Goal: Task Accomplishment & Management: Manage account settings

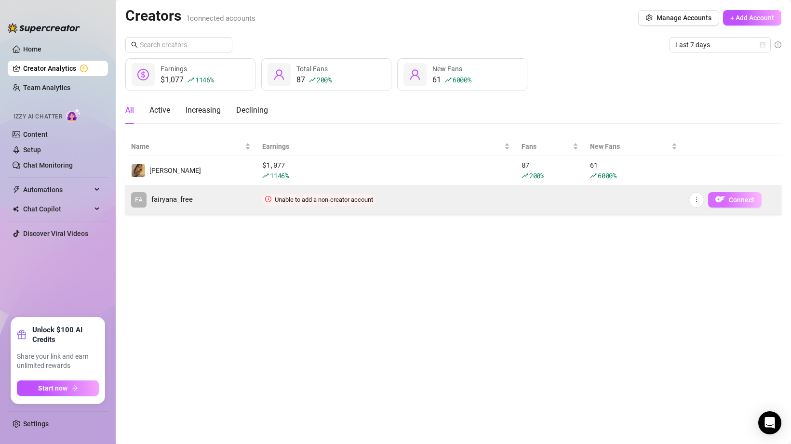
click at [730, 199] on span "Connect" at bounding box center [742, 200] width 26 height 8
click at [722, 198] on img "button" at bounding box center [720, 200] width 10 height 10
click at [722, 199] on img "button" at bounding box center [720, 200] width 10 height 10
click at [692, 202] on button "button" at bounding box center [696, 199] width 15 height 15
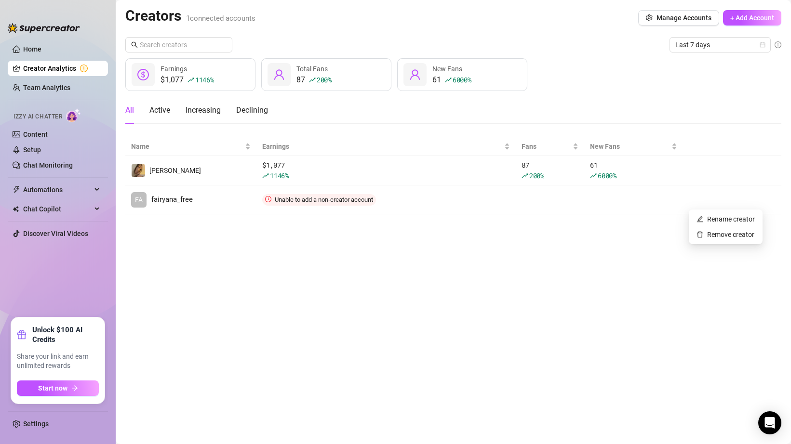
click at [646, 240] on main "Creators 1 connected accounts Manage Accounts + Add Account Last 7 days $1,077 …" at bounding box center [453, 222] width 675 height 444
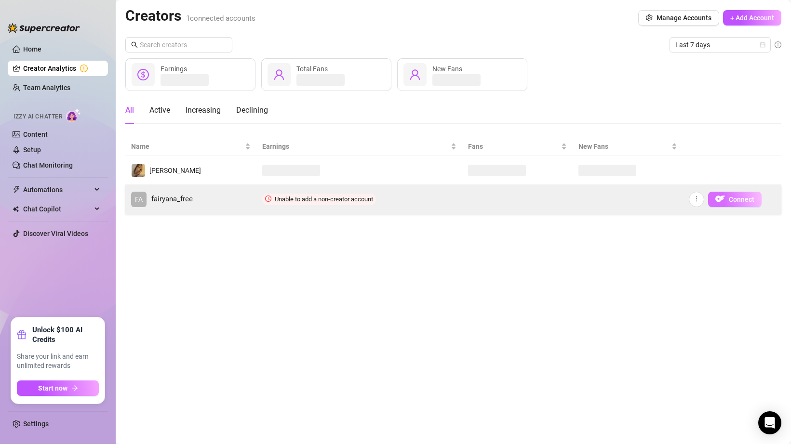
click at [727, 203] on button "Connect" at bounding box center [734, 199] width 53 height 15
click at [724, 202] on img "button" at bounding box center [720, 200] width 10 height 10
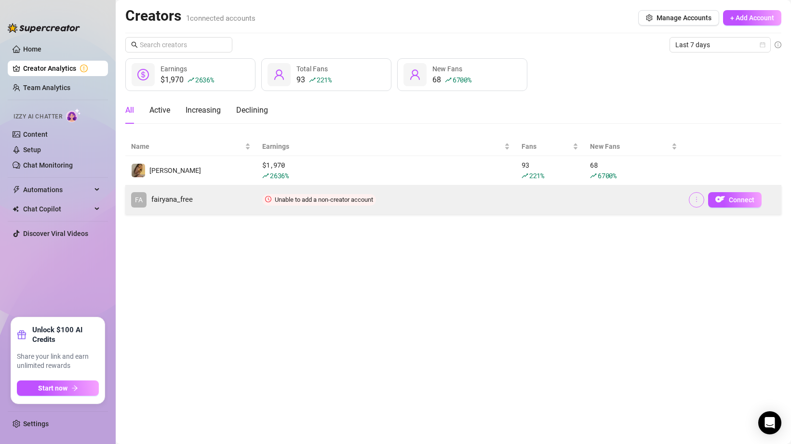
click at [694, 202] on icon "more" at bounding box center [696, 199] width 7 height 7
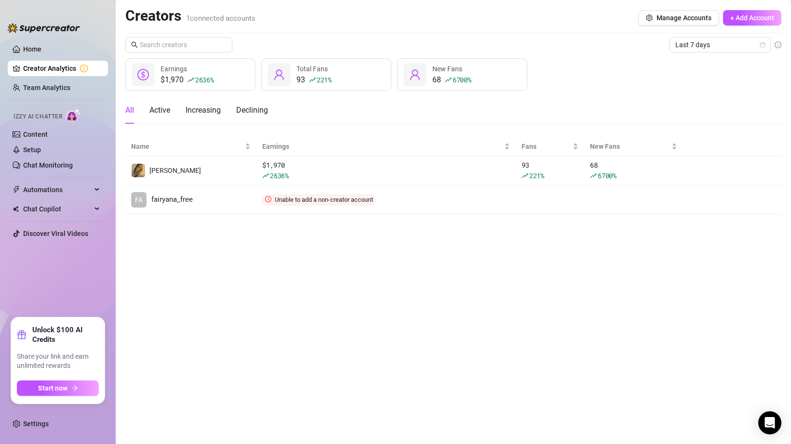
click at [671, 235] on main "Creators 1 connected accounts Manage Accounts + Add Account Last 7 days $1,970 …" at bounding box center [453, 222] width 675 height 444
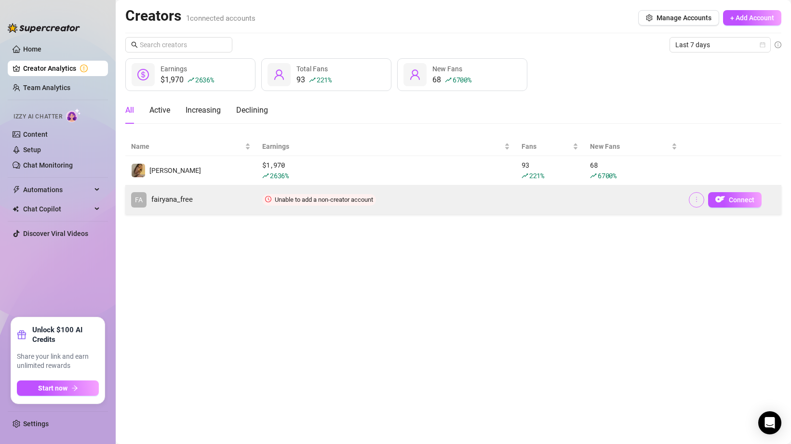
click at [693, 199] on icon "more" at bounding box center [696, 199] width 7 height 7
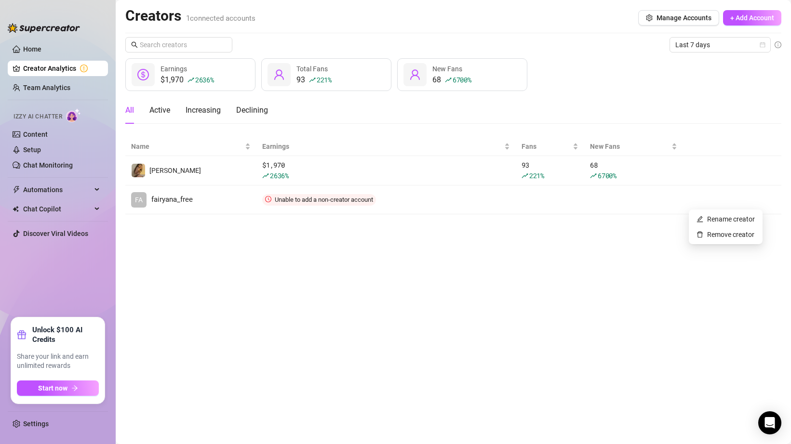
click at [695, 135] on div "Last 7 days $1,970 2636 % Earnings 93 221 % Total Fans 68 6700 % New Fans All A…" at bounding box center [453, 125] width 656 height 177
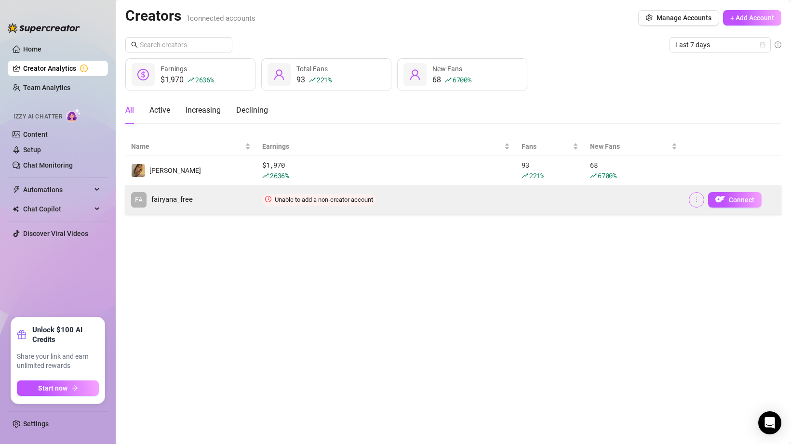
click at [692, 196] on button "button" at bounding box center [696, 199] width 15 height 15
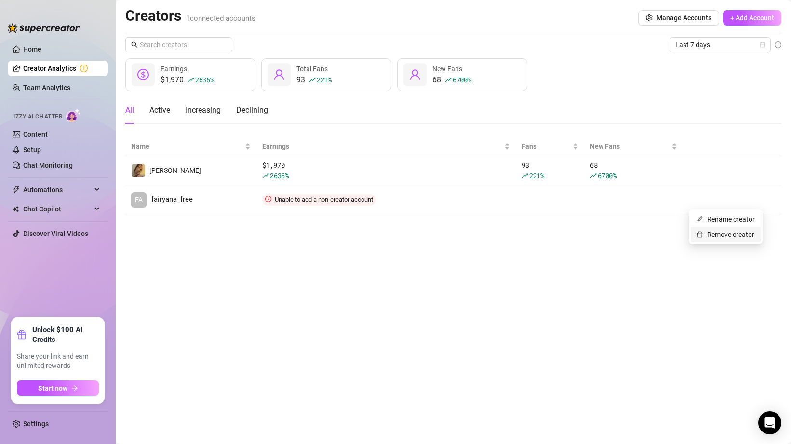
click at [697, 235] on link "Remove creator" at bounding box center [725, 235] width 58 height 8
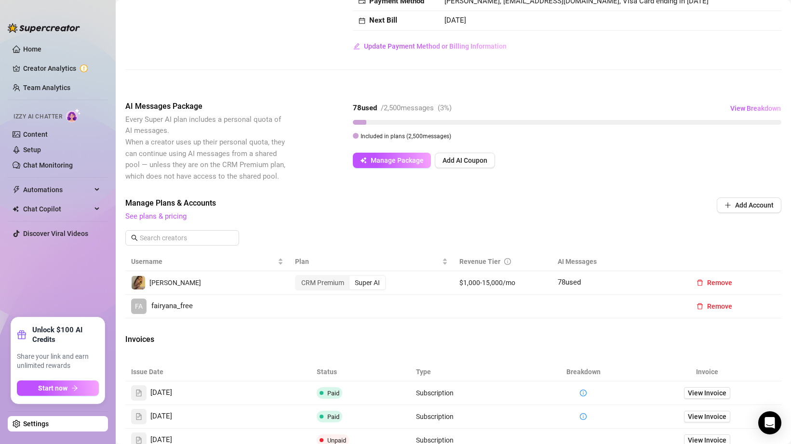
scroll to position [163, 0]
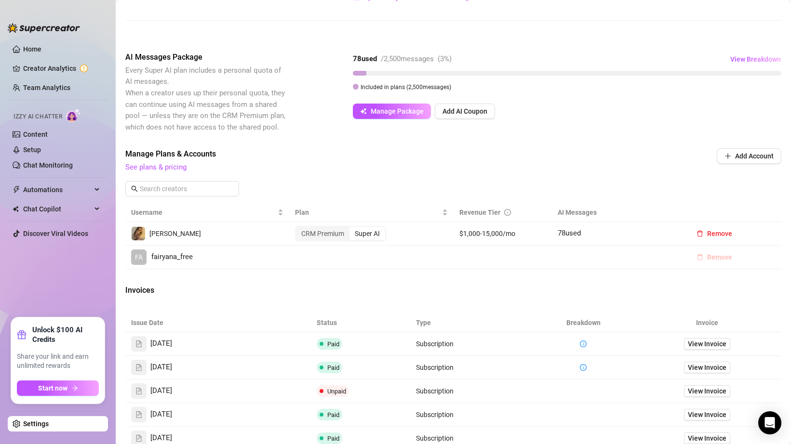
click at [709, 254] on span "Remove" at bounding box center [719, 257] width 25 height 8
click at [774, 234] on span "OK" at bounding box center [776, 232] width 9 height 8
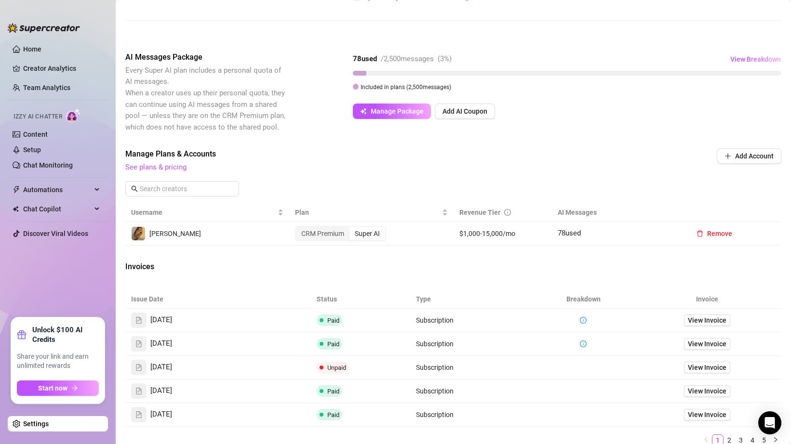
scroll to position [0, 0]
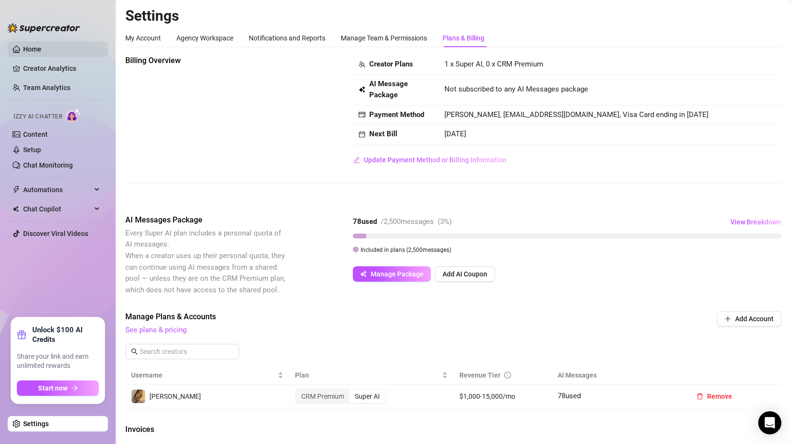
click at [34, 46] on link "Home" at bounding box center [32, 49] width 18 height 8
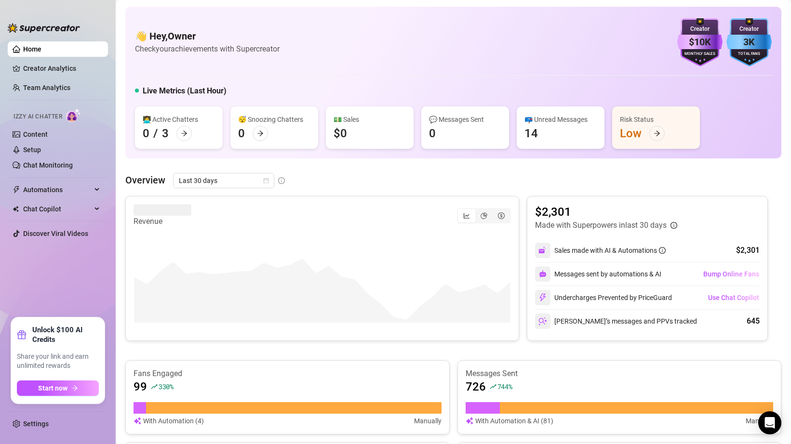
click at [26, 47] on link "Home" at bounding box center [32, 49] width 18 height 8
click at [35, 425] on link "Settings" at bounding box center [36, 424] width 26 height 8
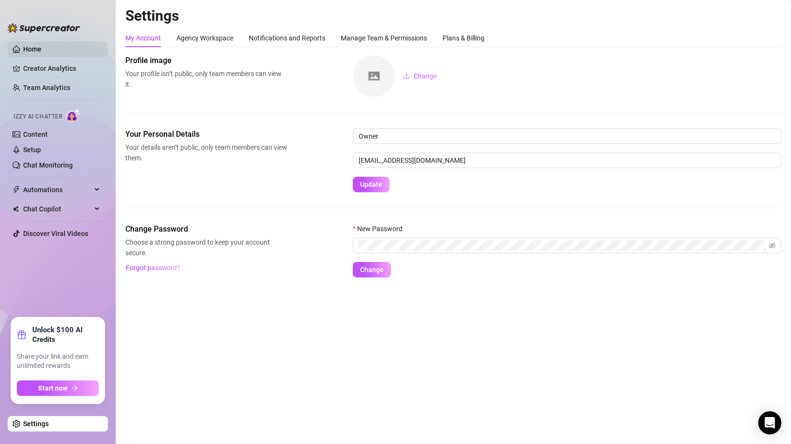
click at [39, 53] on link "Home" at bounding box center [32, 49] width 18 height 8
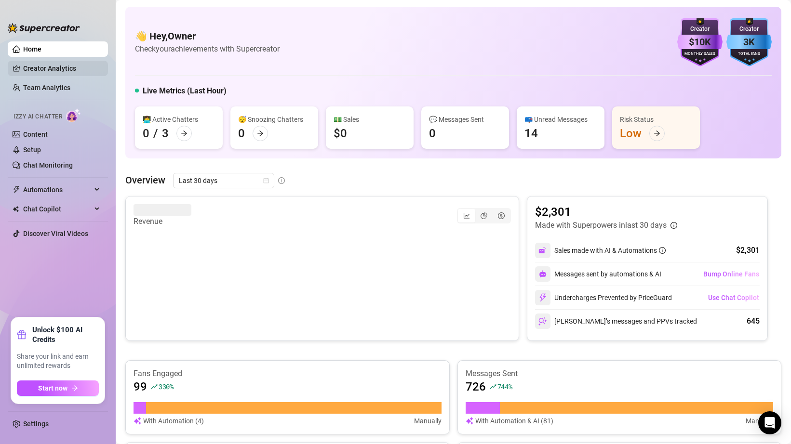
click at [56, 67] on link "Creator Analytics" at bounding box center [61, 68] width 77 height 15
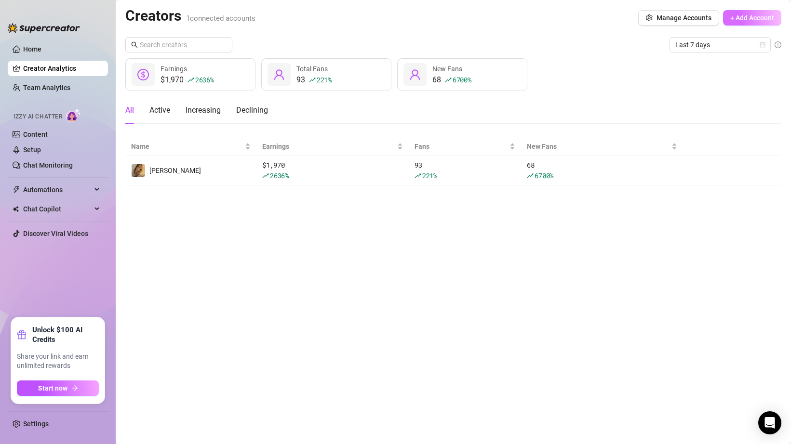
click at [759, 21] on span "+ Add Account" at bounding box center [752, 18] width 44 height 8
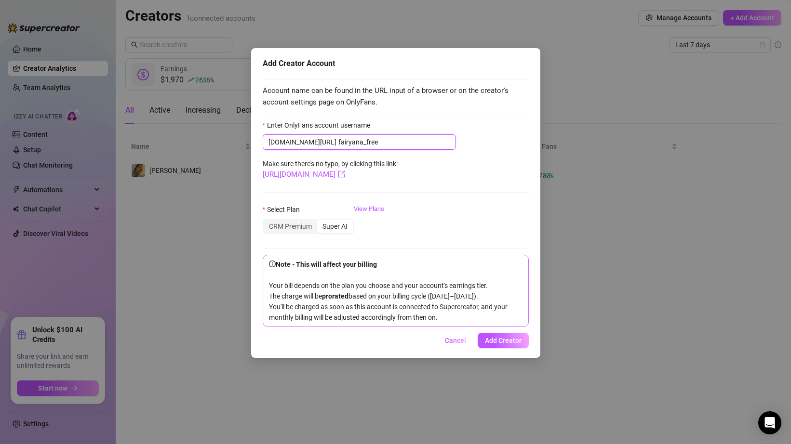
type input "fairyana_free"
click at [432, 190] on form "Enter OnlyFans account username [DOMAIN_NAME][URL] fairyana_free Make sure ther…" at bounding box center [396, 223] width 266 height 207
click at [304, 228] on div "CRM Premium" at bounding box center [290, 226] width 53 height 13
click at [266, 221] on input "CRM Premium" at bounding box center [266, 221] width 0 height 0
click at [512, 344] on button "Add Creator" at bounding box center [503, 340] width 51 height 15
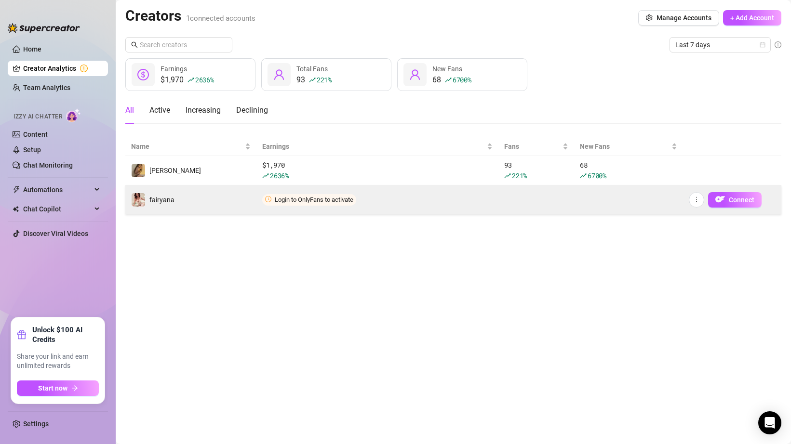
click at [347, 204] on span "Login to OnlyFans to activate" at bounding box center [309, 200] width 94 height 12
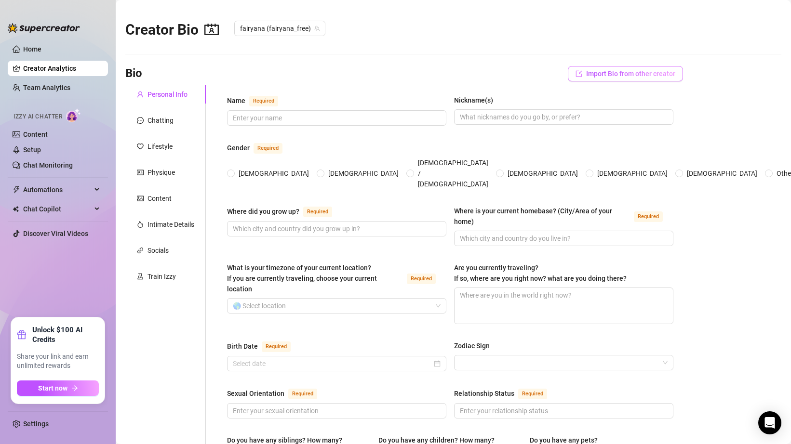
click at [615, 72] on span "Import Bio from other creator" at bounding box center [630, 74] width 89 height 8
click at [633, 102] on input "search" at bounding box center [621, 100] width 76 height 14
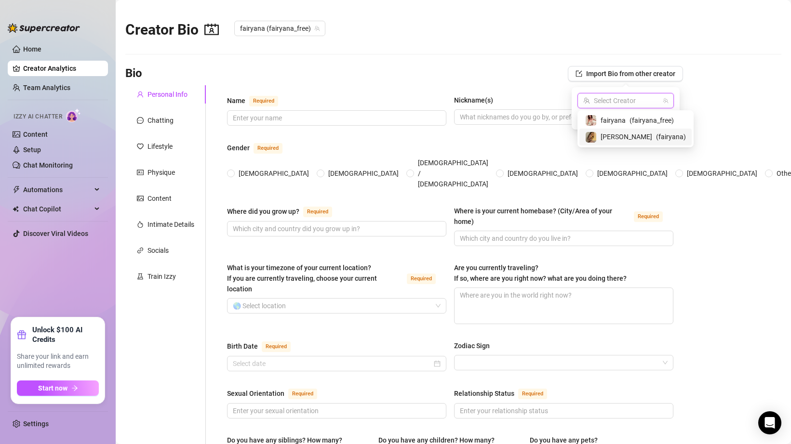
click at [656, 136] on span "( fairyana )" at bounding box center [671, 137] width 30 height 11
click at [660, 116] on span "Import" at bounding box center [660, 118] width 20 height 8
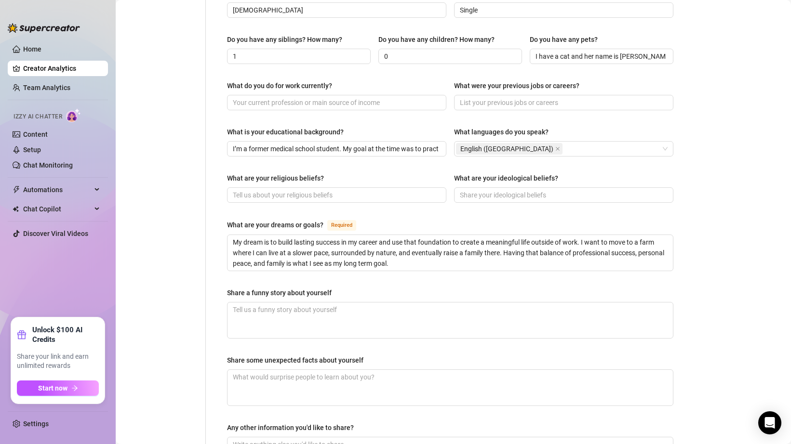
scroll to position [498, 0]
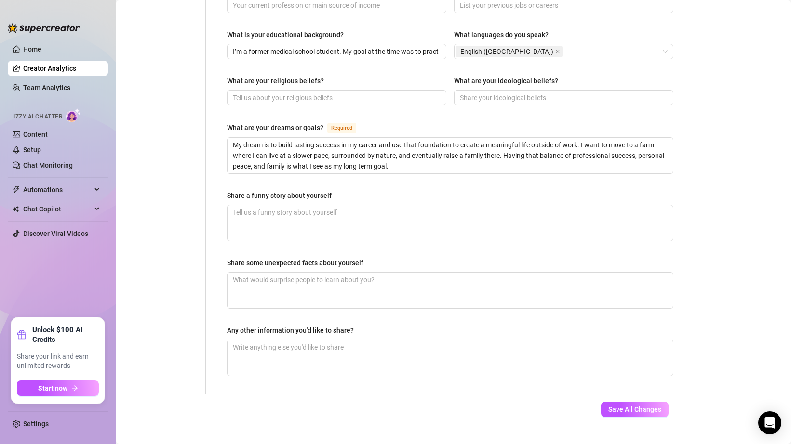
click at [636, 399] on div "Save All Changes" at bounding box center [634, 410] width 96 height 30
click at [636, 406] on span "Save All Changes" at bounding box center [634, 410] width 53 height 8
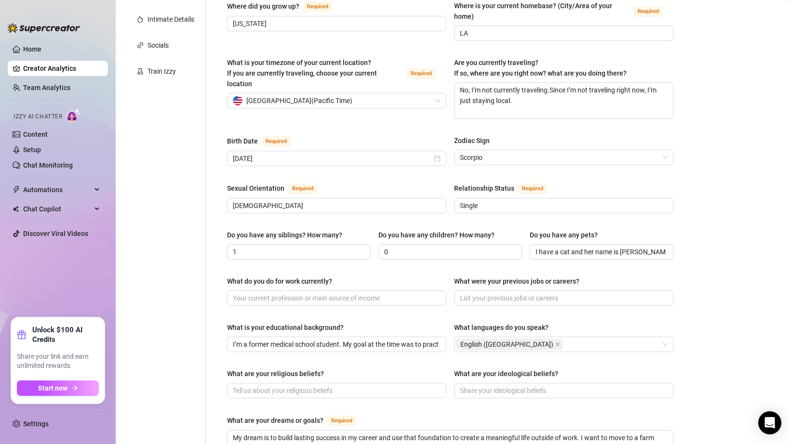
scroll to position [0, 0]
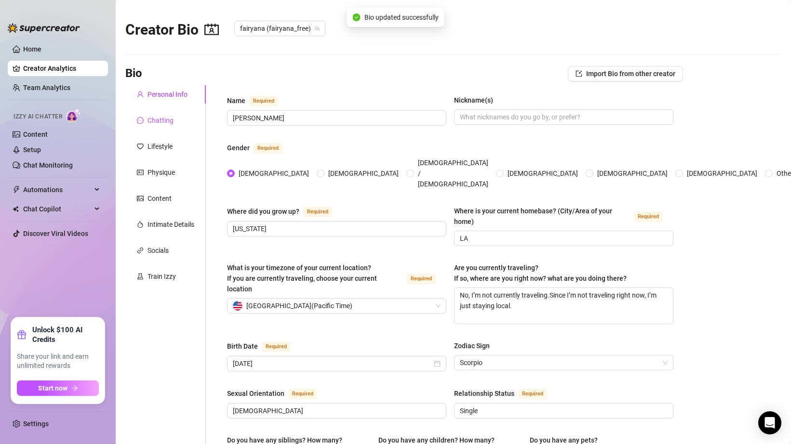
click at [158, 120] on div "Chatting" at bounding box center [160, 120] width 26 height 11
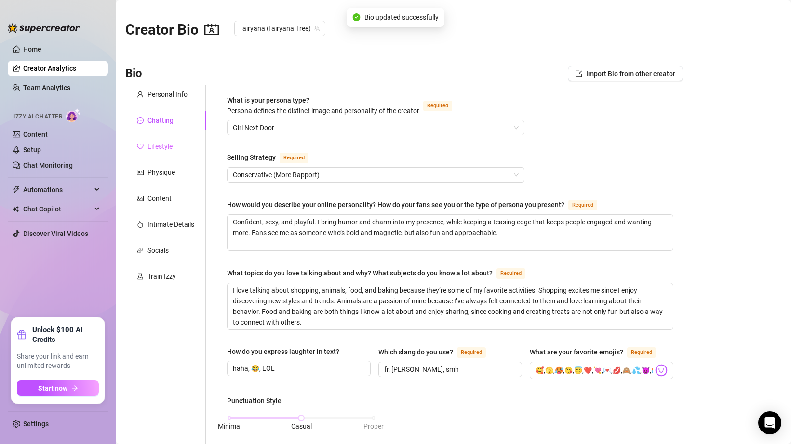
click at [160, 140] on div "Lifestyle" at bounding box center [165, 146] width 80 height 18
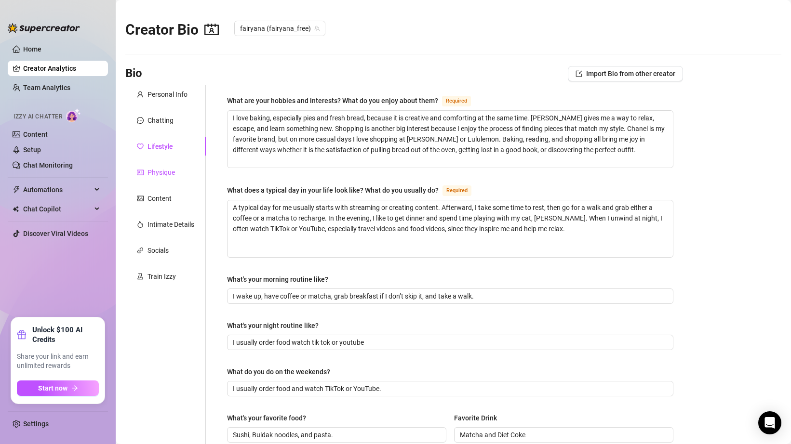
click at [156, 169] on div "Physique" at bounding box center [160, 172] width 27 height 11
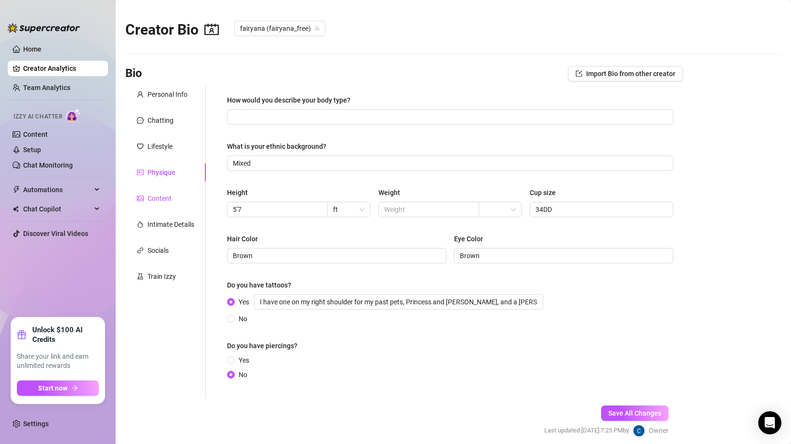
click at [155, 193] on div "Content" at bounding box center [159, 198] width 24 height 11
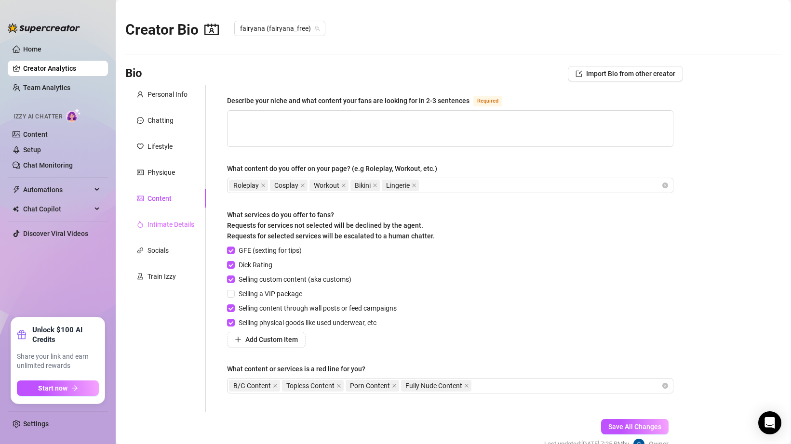
click at [159, 216] on div "Intimate Details" at bounding box center [165, 224] width 80 height 18
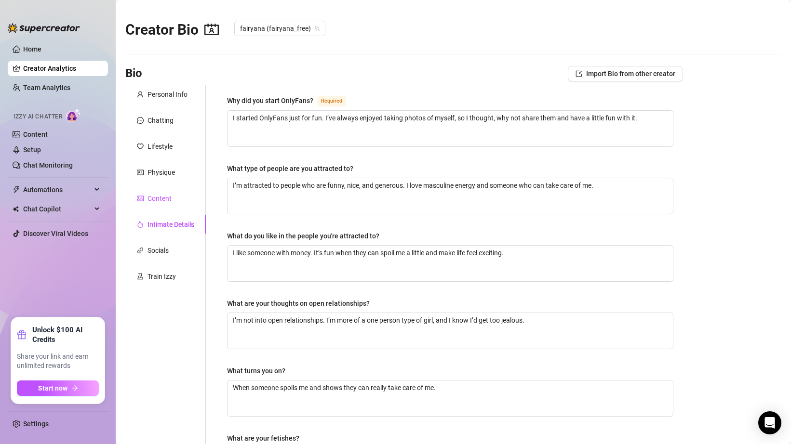
click at [159, 196] on div "Content" at bounding box center [159, 198] width 24 height 11
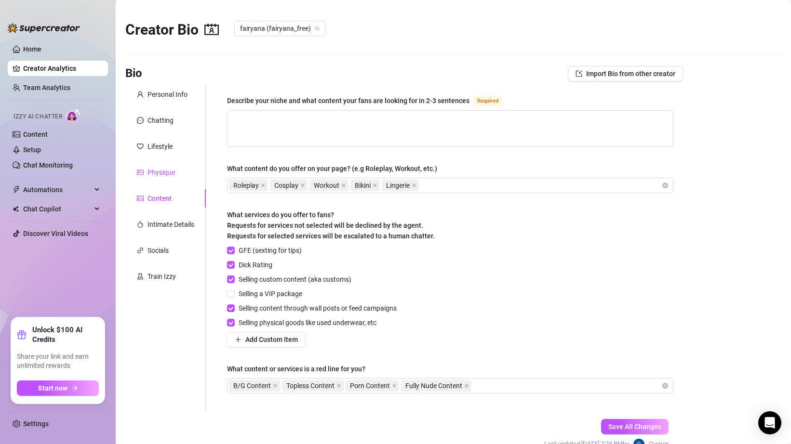
click at [159, 176] on div "Physique" at bounding box center [160, 172] width 27 height 11
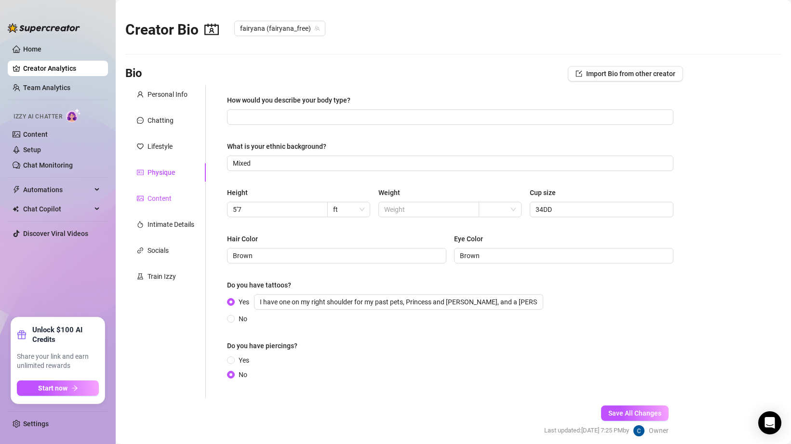
click at [159, 195] on div "Content" at bounding box center [159, 198] width 24 height 11
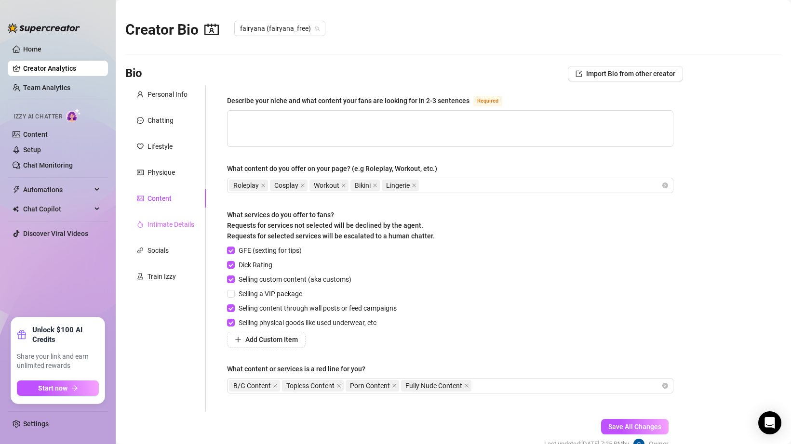
click at [160, 218] on div "Intimate Details" at bounding box center [165, 224] width 80 height 18
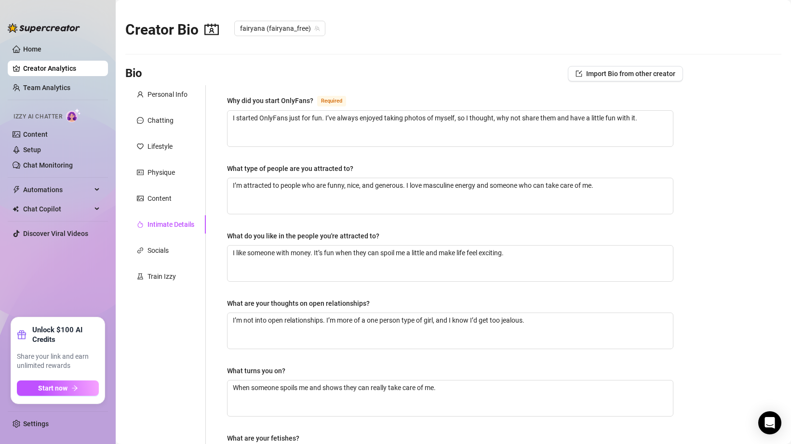
click at [157, 237] on div "Personal Info Chatting Lifestyle Physique Content Intimate Details Socials Trai…" at bounding box center [165, 327] width 80 height 485
click at [157, 253] on div "Socials" at bounding box center [157, 250] width 21 height 11
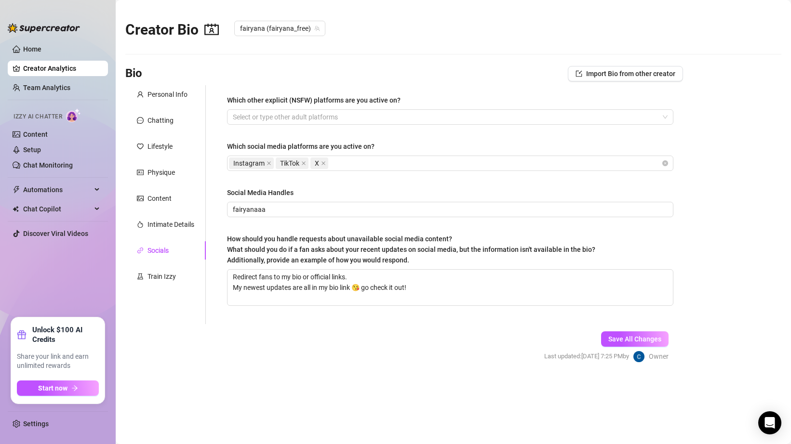
click at [158, 266] on div "Personal Info Chatting Lifestyle Physique Content Intimate Details Socials Trai…" at bounding box center [165, 204] width 80 height 239
click at [156, 272] on div "Train Izzy" at bounding box center [161, 276] width 28 height 11
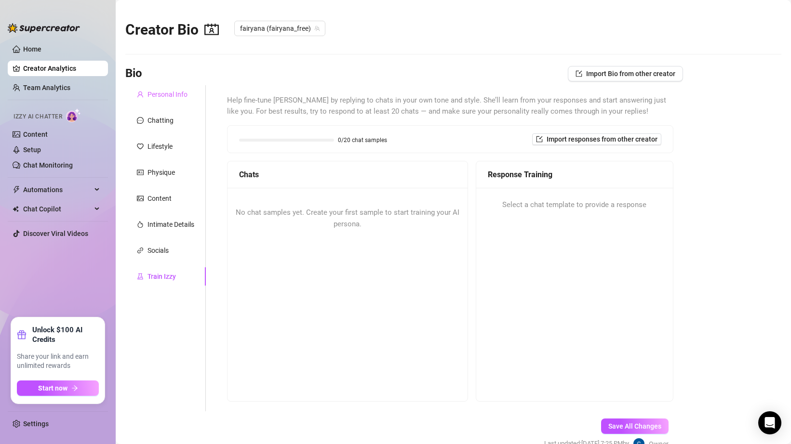
click at [163, 102] on div "Personal Info" at bounding box center [165, 94] width 80 height 18
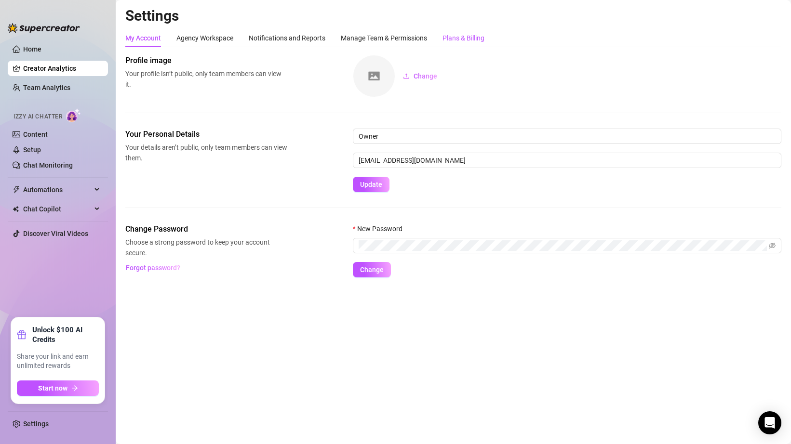
click at [463, 40] on div "Plans & Billing" at bounding box center [463, 38] width 42 height 11
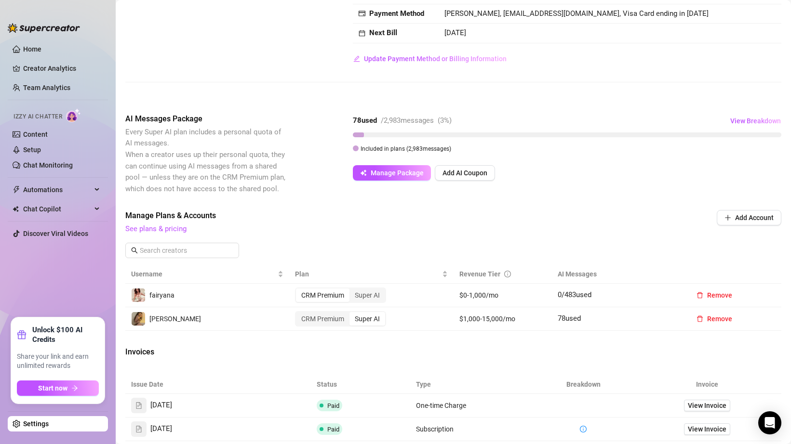
scroll to position [136, 0]
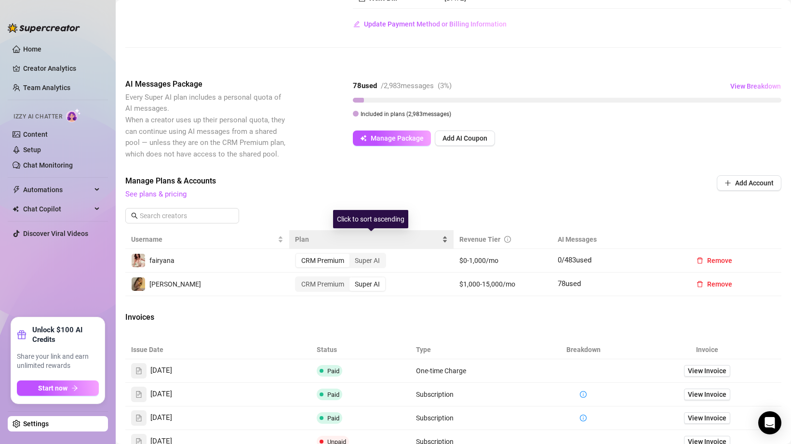
click at [304, 239] on span "Plan" at bounding box center [367, 239] width 145 height 11
click at [306, 240] on span "Plan" at bounding box center [367, 239] width 145 height 11
click at [314, 240] on span "Plan" at bounding box center [367, 239] width 145 height 11
click at [320, 240] on span "Plan" at bounding box center [367, 239] width 145 height 11
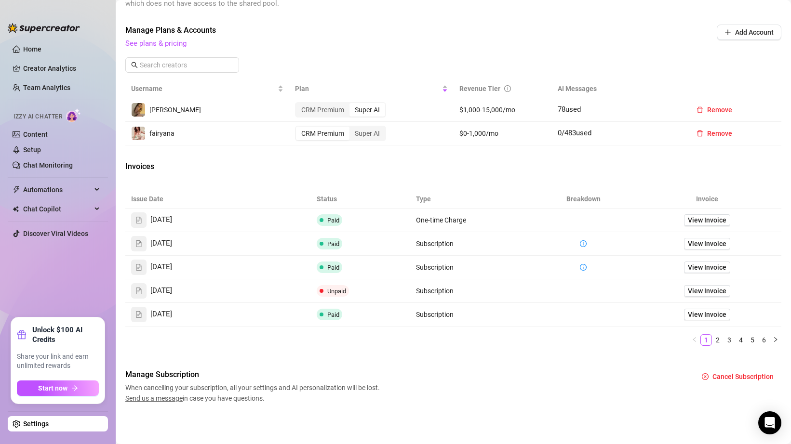
scroll to position [0, 0]
